Goal: Task Accomplishment & Management: Manage account settings

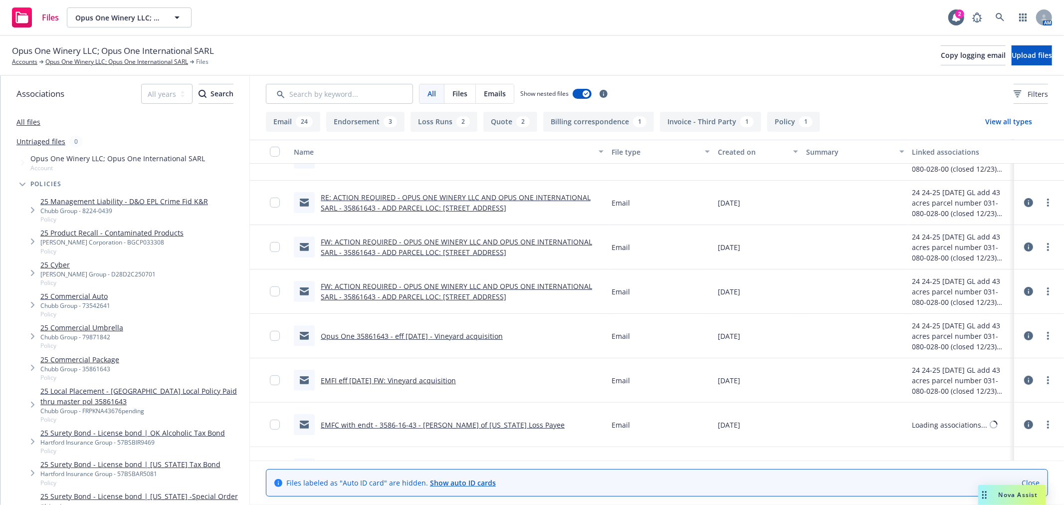
scroll to position [277, 0]
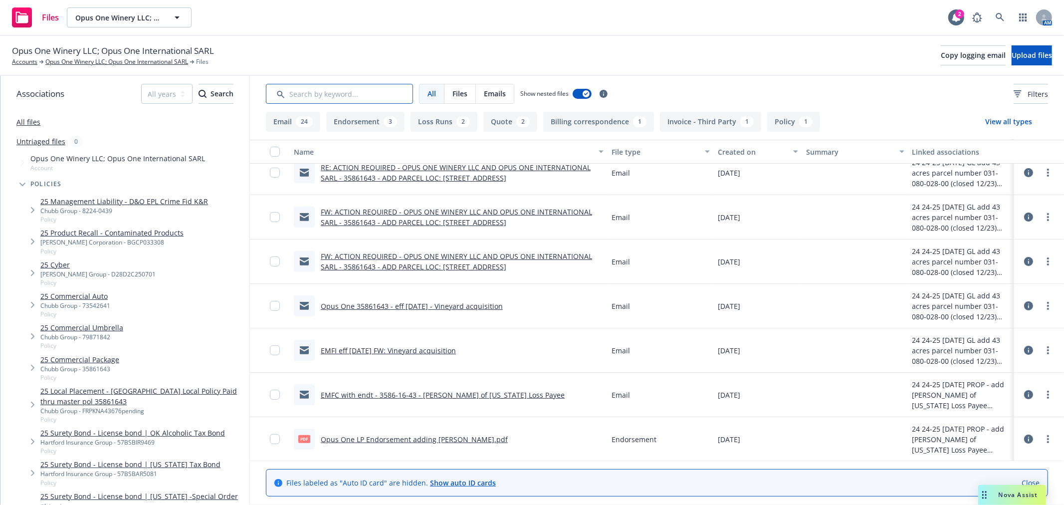
click at [317, 92] on input "Search by keyword..." at bounding box center [339, 94] width 147 height 20
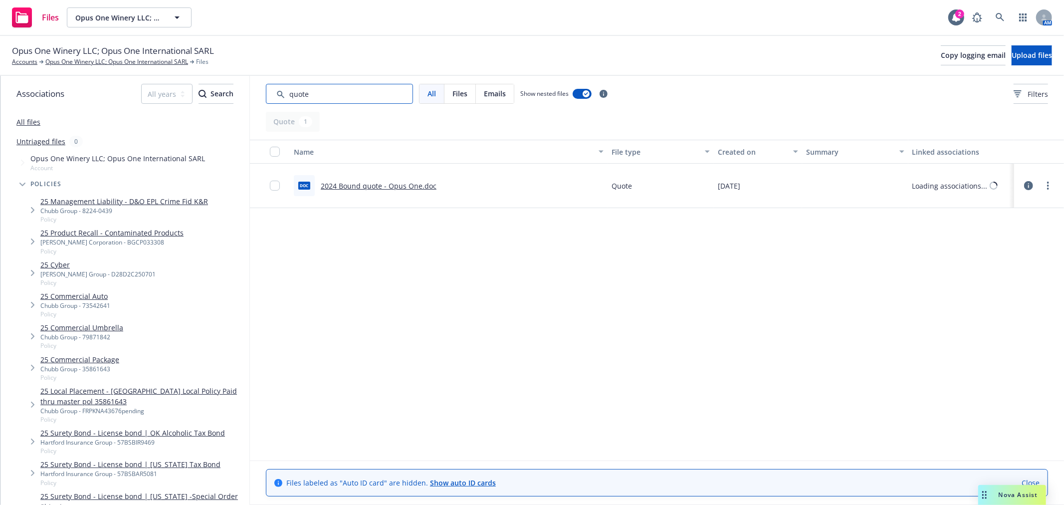
scroll to position [0, 0]
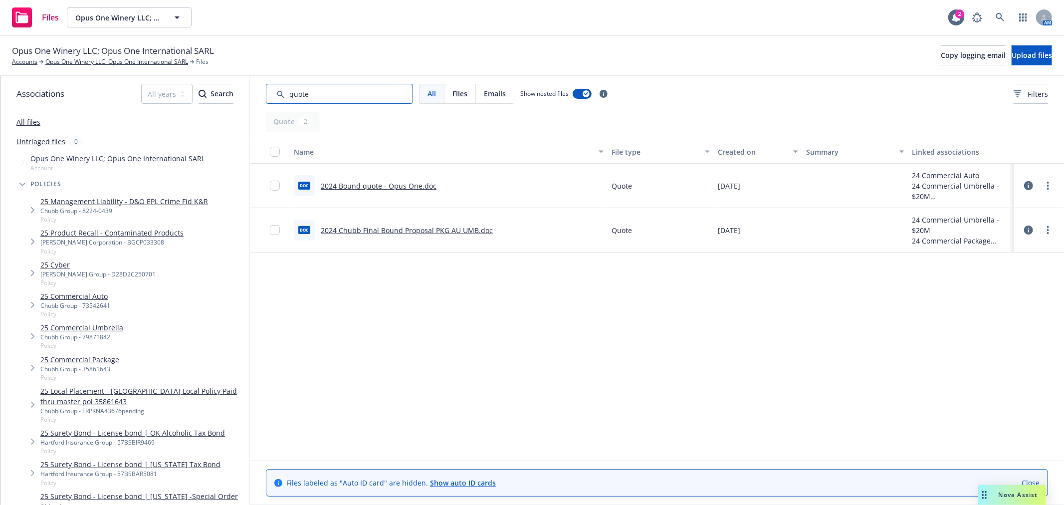
type input "quote"
click at [391, 183] on link "2024 Bound quote - Opus One.doc" at bounding box center [379, 185] width 116 height 9
click at [125, 63] on link "Opus One Winery LLC; Opus One International SARL" at bounding box center [116, 61] width 143 height 9
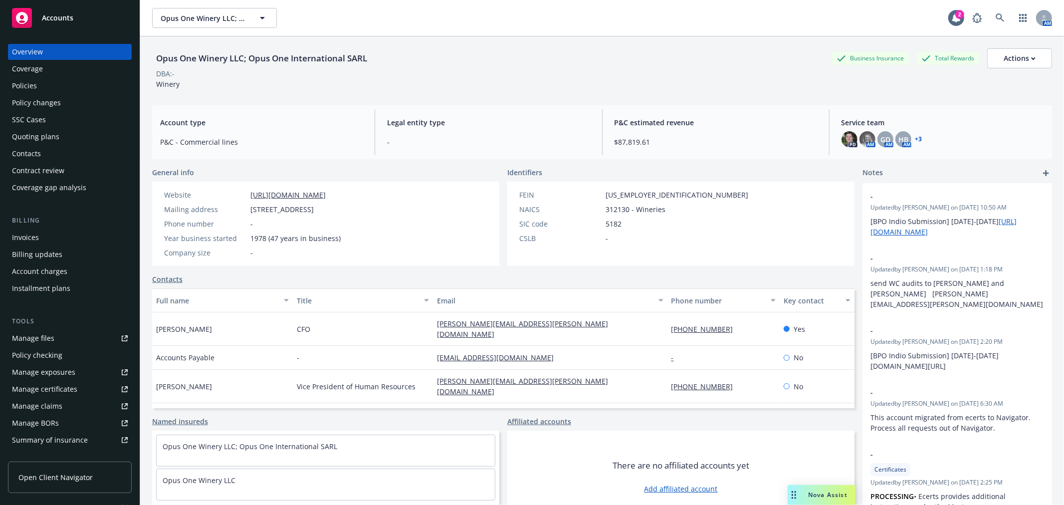
click at [73, 391] on div "Manage certificates" at bounding box center [44, 389] width 65 height 16
click at [52, 334] on div "Manage files" at bounding box center [33, 338] width 42 height 16
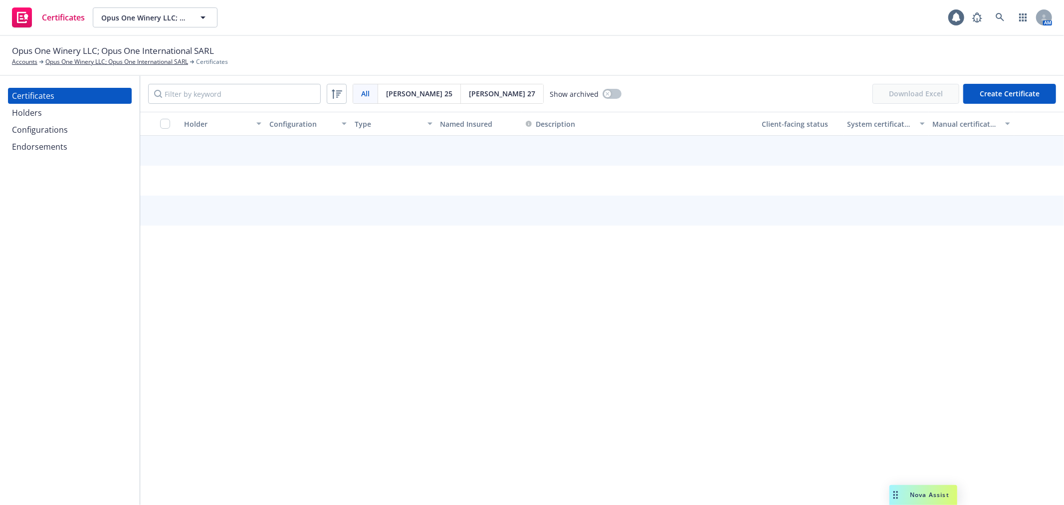
drag, startPoint x: 72, startPoint y: 151, endPoint x: 66, endPoint y: 151, distance: 6.0
click at [71, 151] on div "Endorsements" at bounding box center [70, 147] width 116 height 16
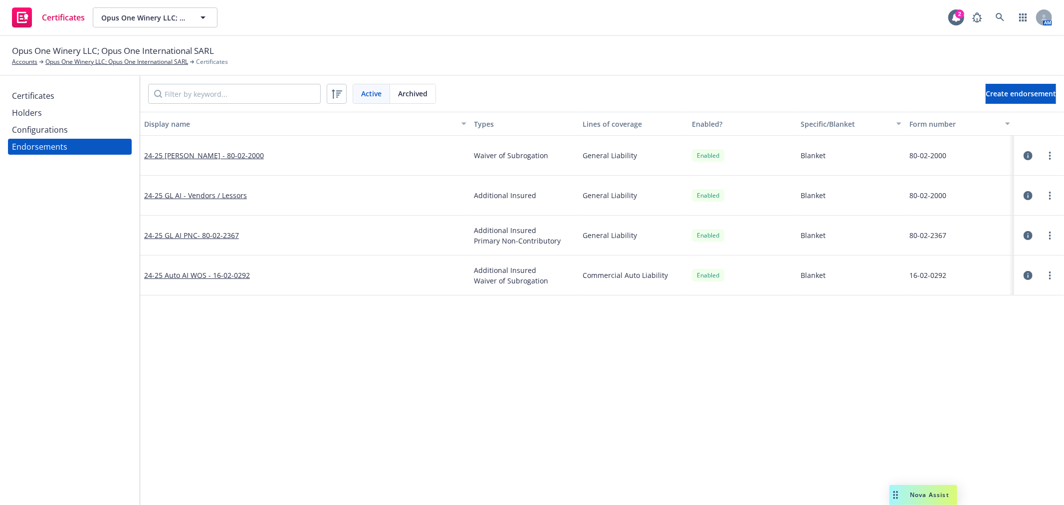
click at [405, 95] on span "Archived" at bounding box center [412, 93] width 29 height 10
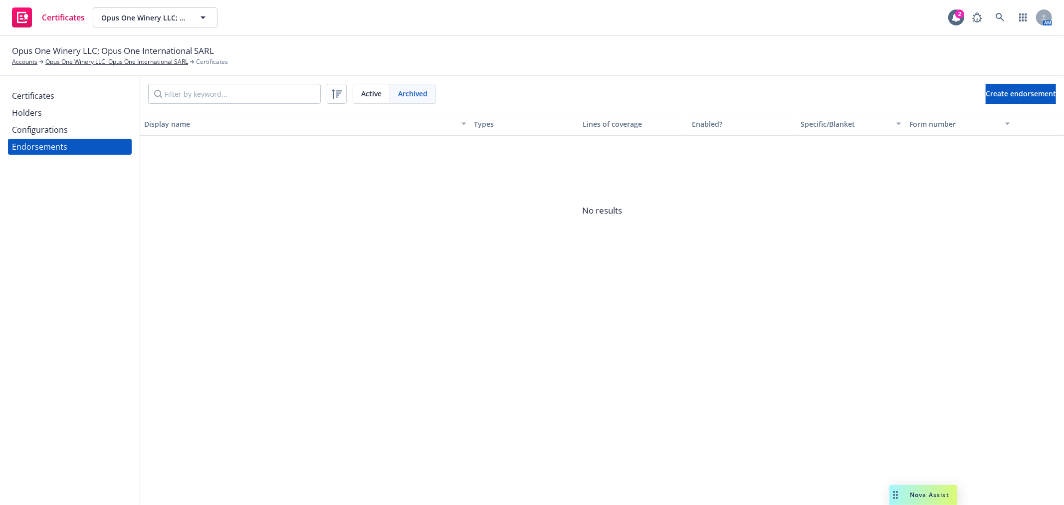
click at [94, 132] on div "Configurations" at bounding box center [70, 130] width 116 height 16
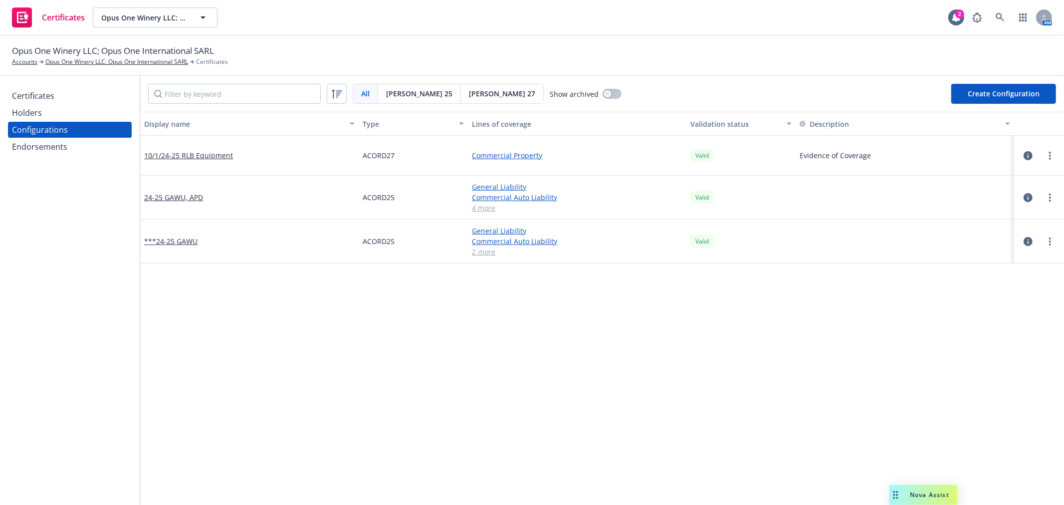
click at [94, 98] on div "Certificates" at bounding box center [70, 96] width 116 height 16
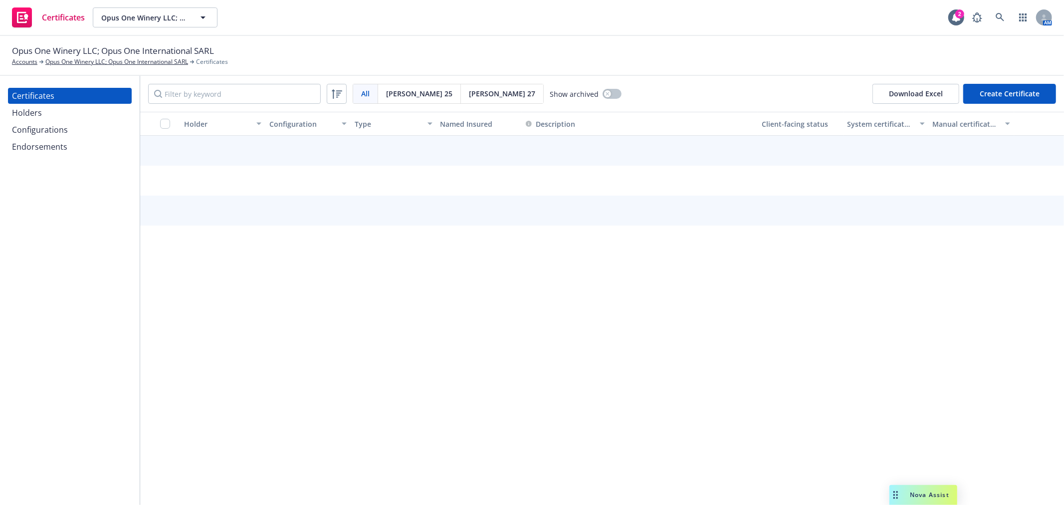
click at [469, 91] on span "Acord 27" at bounding box center [502, 93] width 66 height 10
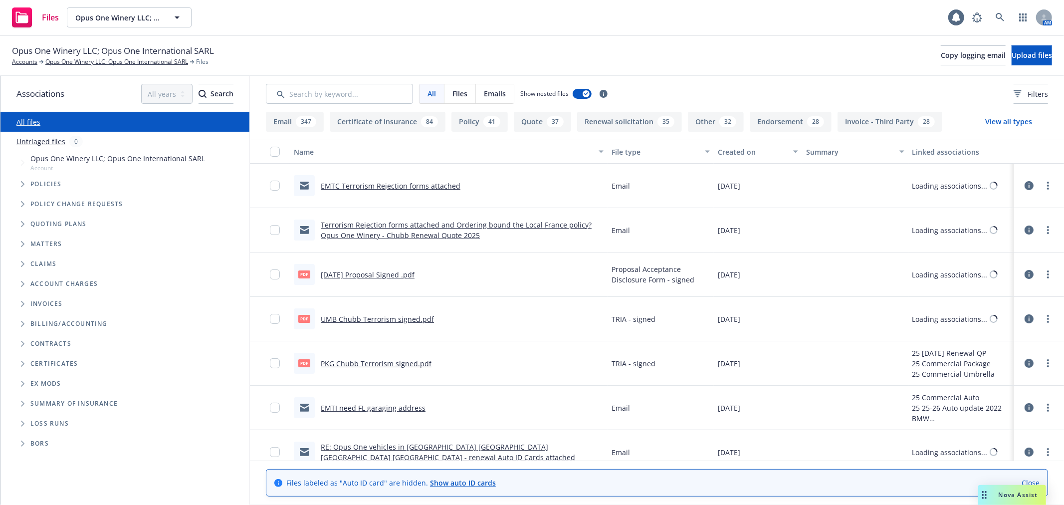
click at [22, 360] on span "Folder Tree Example" at bounding box center [22, 364] width 16 height 16
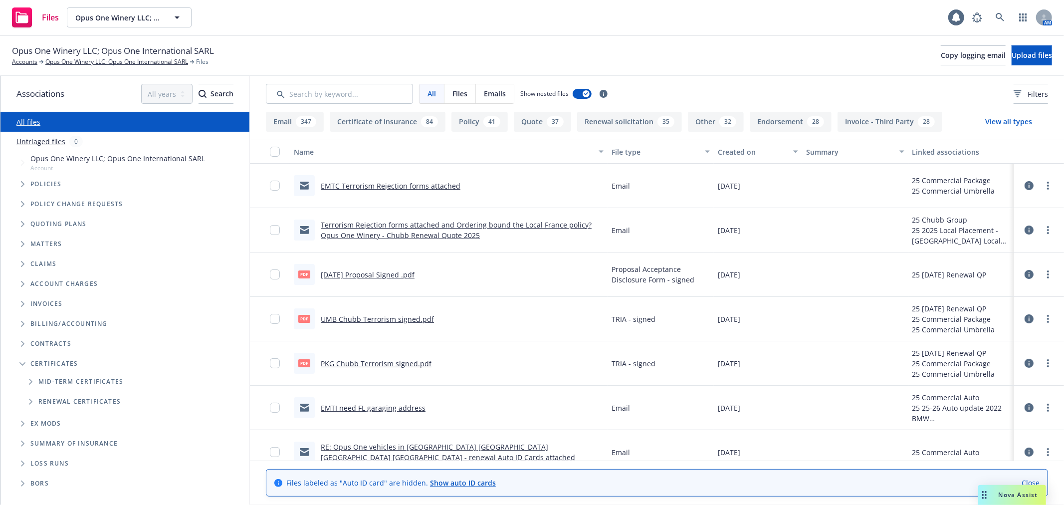
click at [27, 400] on span "Folder Tree Example" at bounding box center [30, 402] width 16 height 16
click at [51, 461] on link "25-26" at bounding box center [47, 461] width 18 height 10
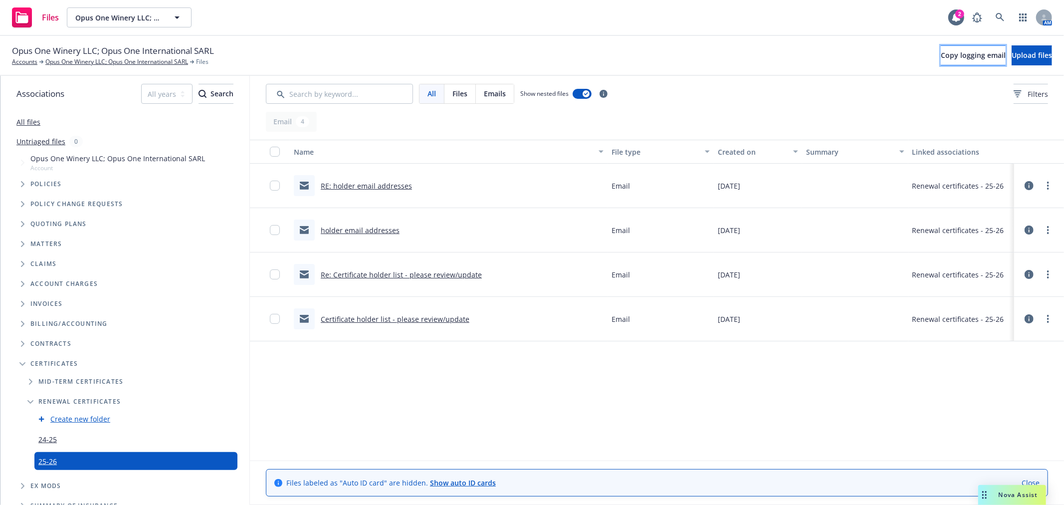
click at [941, 55] on span "Copy logging email" at bounding box center [973, 54] width 65 height 9
click at [941, 51] on span "Copy logging email" at bounding box center [973, 54] width 65 height 9
